Goal: Transaction & Acquisition: Purchase product/service

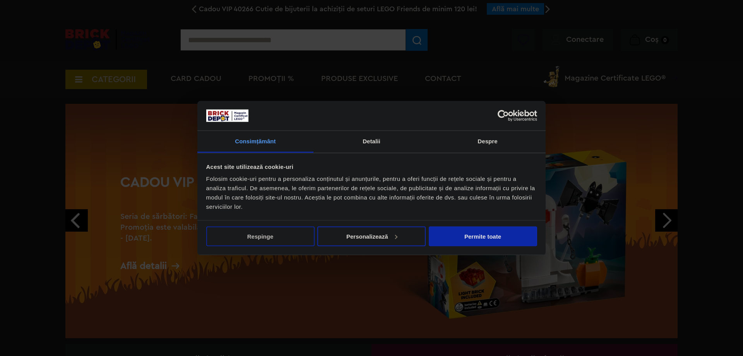
click at [281, 231] on button "Respinge" at bounding box center [260, 236] width 108 height 20
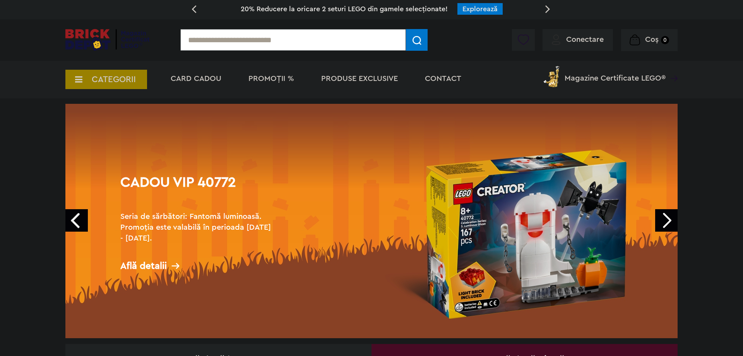
click at [567, 80] on span "Magazine Certificate LEGO®" at bounding box center [615, 73] width 101 height 18
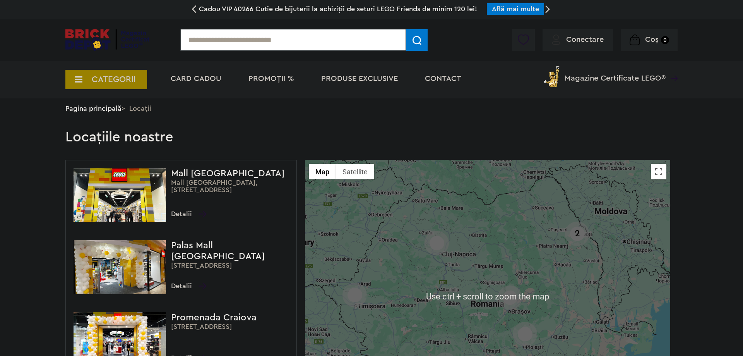
click at [511, 299] on img at bounding box center [510, 297] width 24 height 24
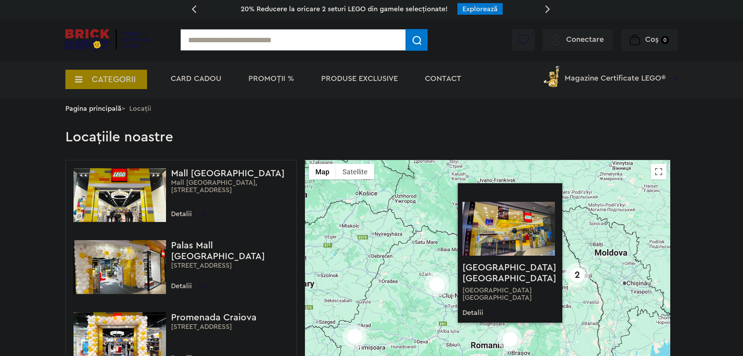
click at [701, 260] on div "Cadou VIP 40266 Cutie de bijuterii la achiziții de seturi LEGO Friends de minim…" at bounding box center [371, 243] width 743 height 487
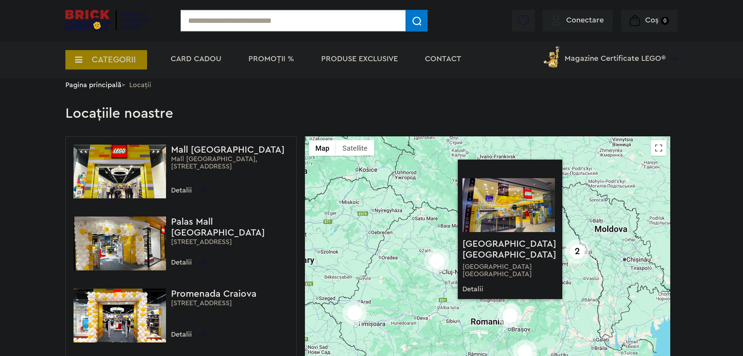
scroll to position [39, 0]
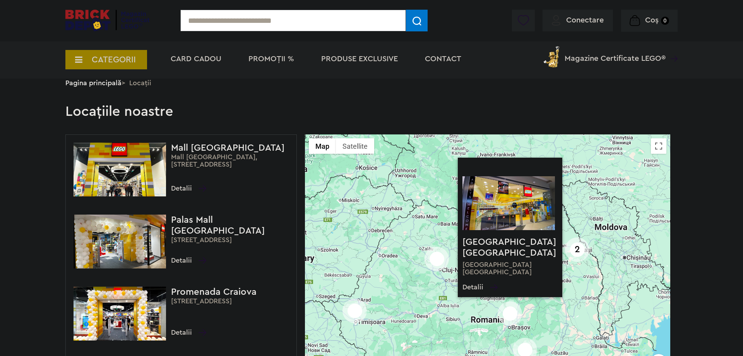
click at [476, 287] on link "Detalii" at bounding box center [479, 286] width 35 height 7
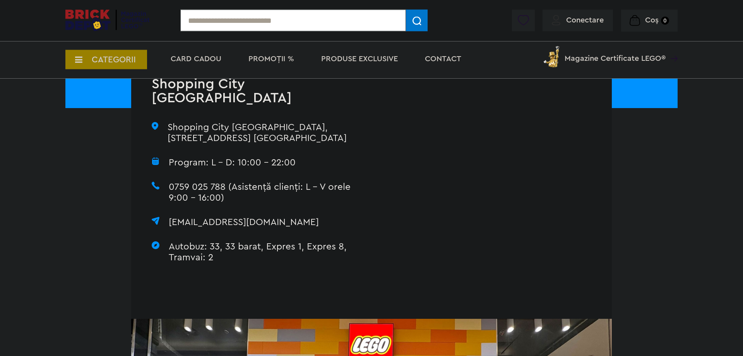
scroll to position [158, 0]
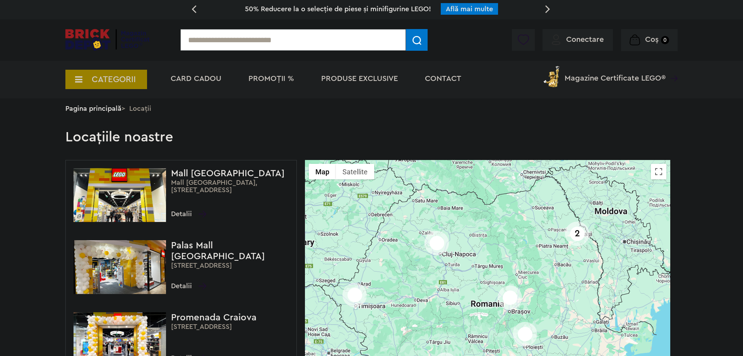
click at [91, 29] on img at bounding box center [107, 40] width 84 height 22
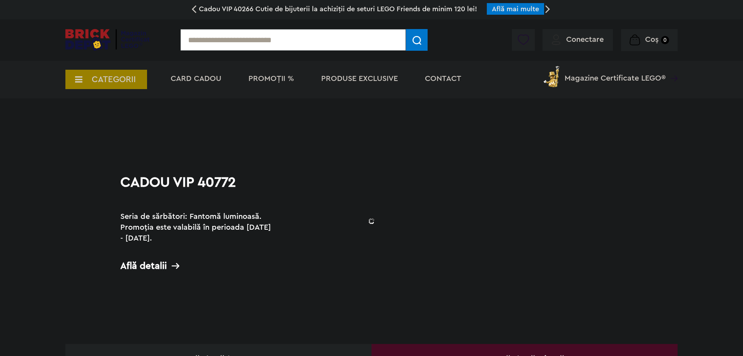
click at [588, 41] on span "Conectare" at bounding box center [585, 40] width 38 height 8
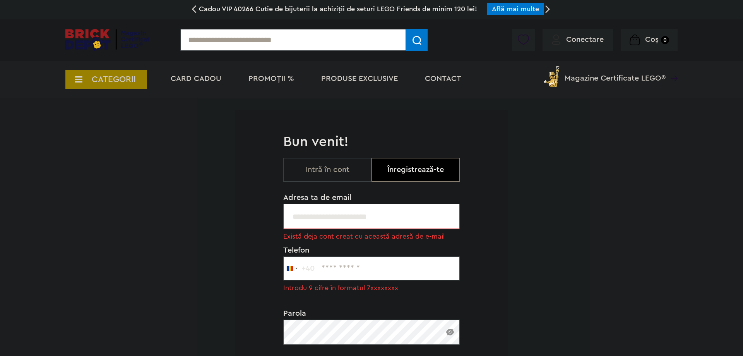
click at [385, 262] on input "text" at bounding box center [371, 268] width 176 height 24
click at [339, 166] on button "Intră în cont" at bounding box center [327, 170] width 88 height 24
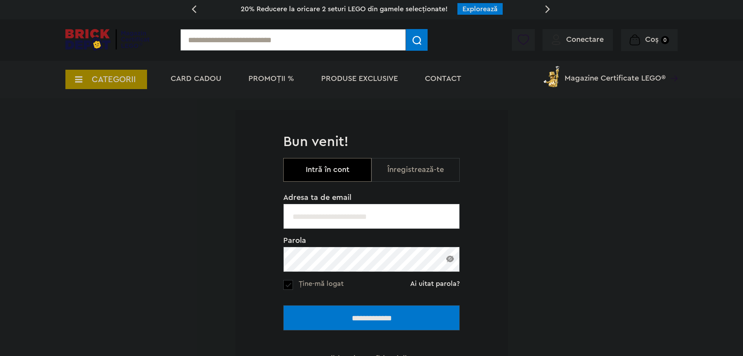
click at [335, 312] on input "**********" at bounding box center [371, 317] width 176 height 25
